Goal: Transaction & Acquisition: Purchase product/service

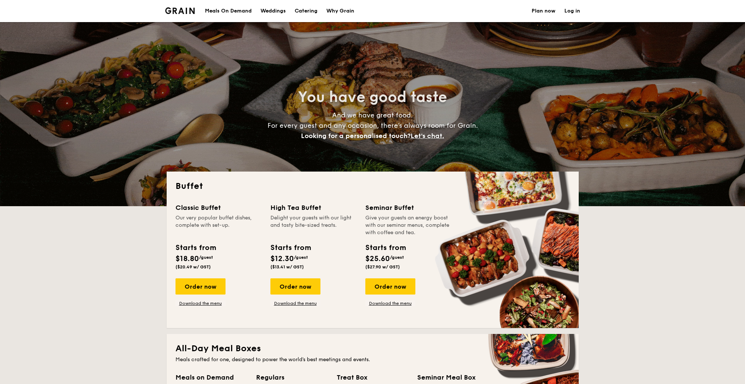
select select
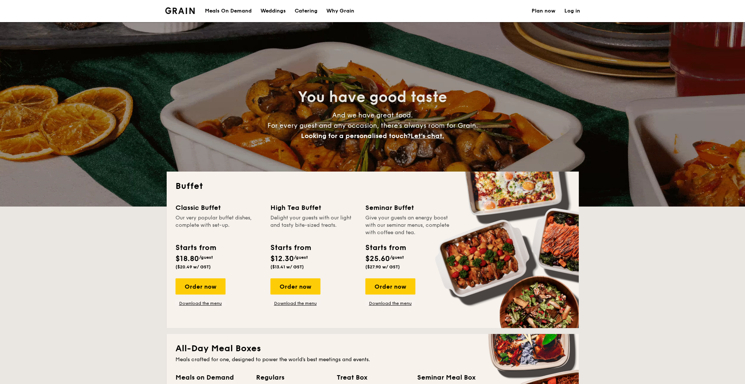
click at [234, 8] on div "Meals On Demand" at bounding box center [228, 11] width 47 height 22
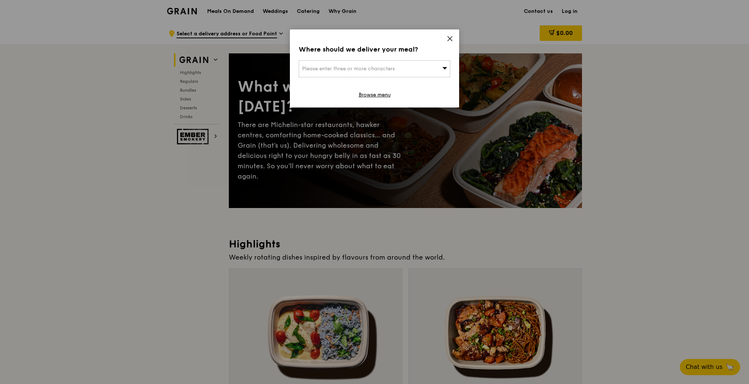
click at [393, 68] on span "Please enter three or more characters" at bounding box center [348, 68] width 93 height 6
click at [357, 68] on input "search" at bounding box center [374, 69] width 151 height 16
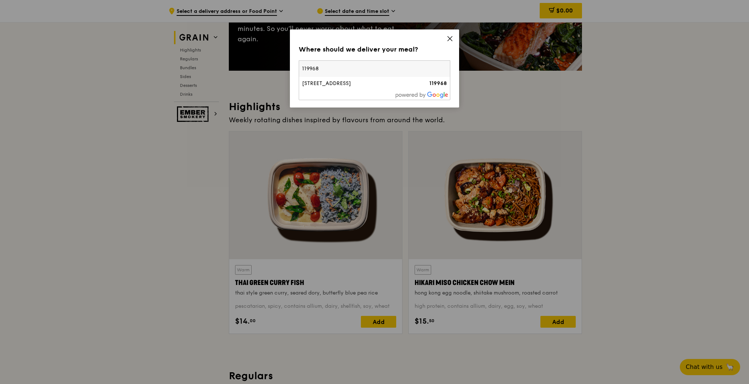
scroll to position [184, 0]
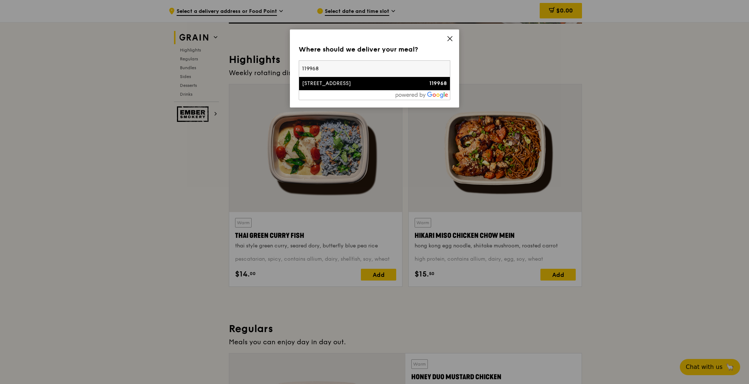
type input "119968"
click at [337, 86] on div "438B Alexandra Road" at bounding box center [356, 83] width 109 height 7
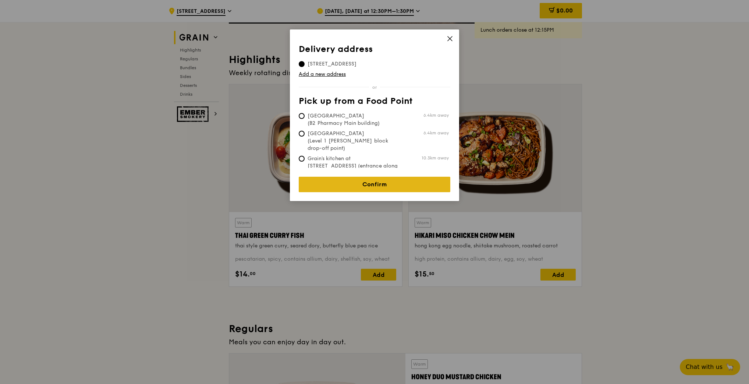
click at [413, 177] on link "Confirm" at bounding box center [375, 184] width 152 height 15
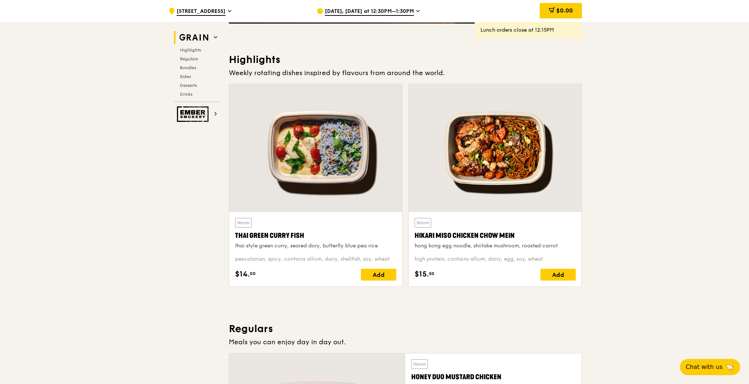
click at [408, 13] on span "Oct 13, Today at 12:30PM–1:30PM" at bounding box center [369, 12] width 89 height 8
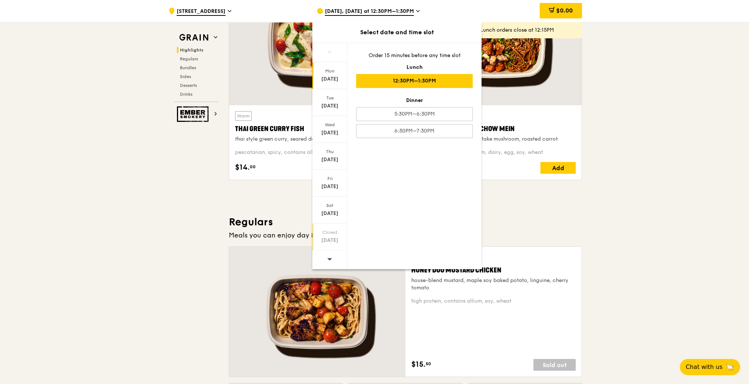
scroll to position [294, 0]
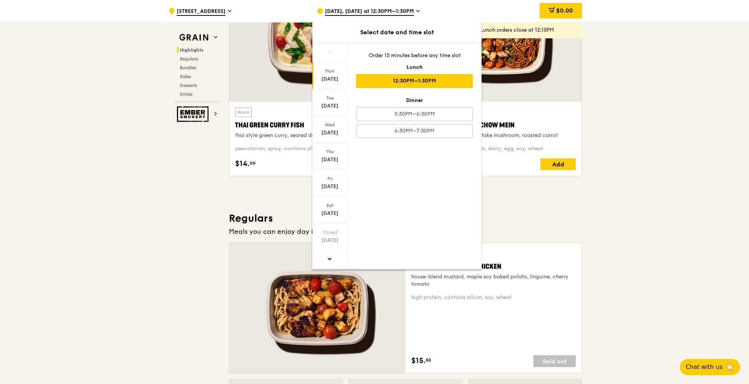
click at [332, 255] on span at bounding box center [329, 258] width 5 height 17
